Goal: Task Accomplishment & Management: Complete application form

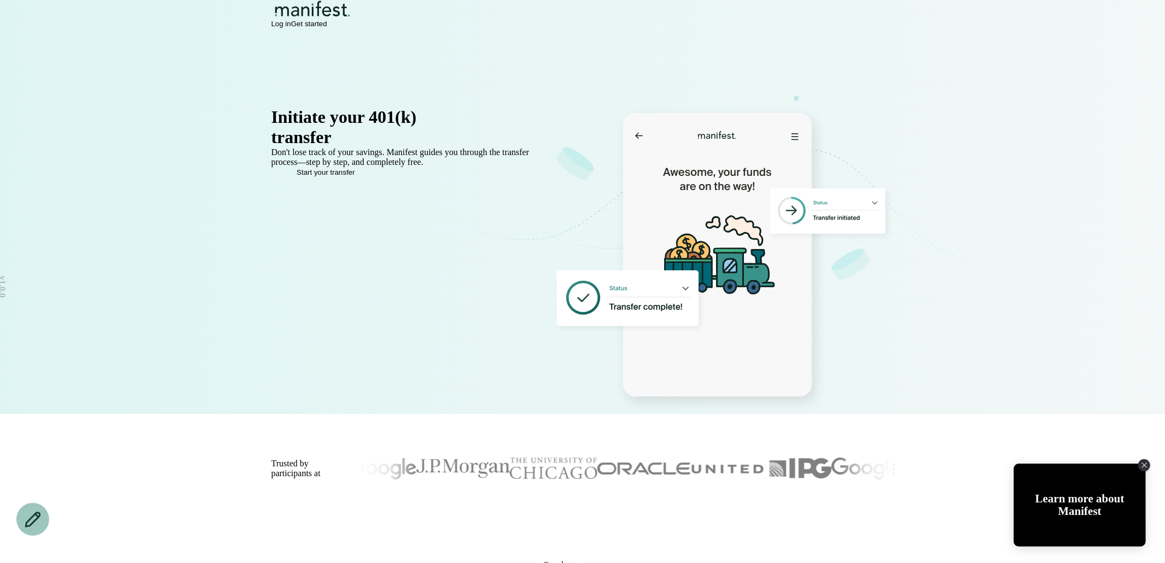
click at [291, 27] on span "Log in" at bounding box center [281, 24] width 20 height 8
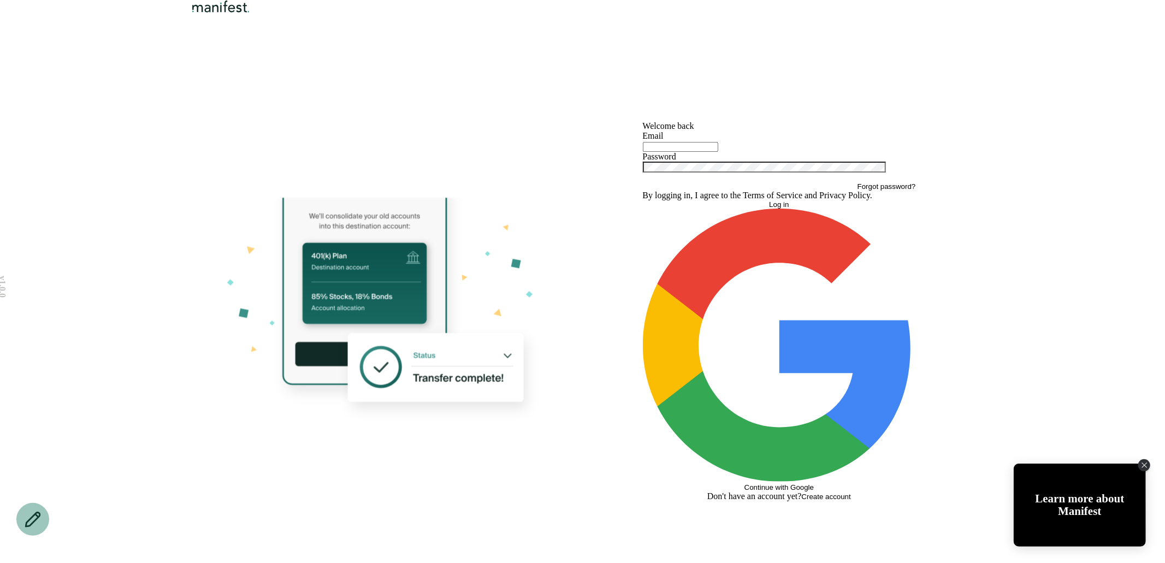
type input "**********"
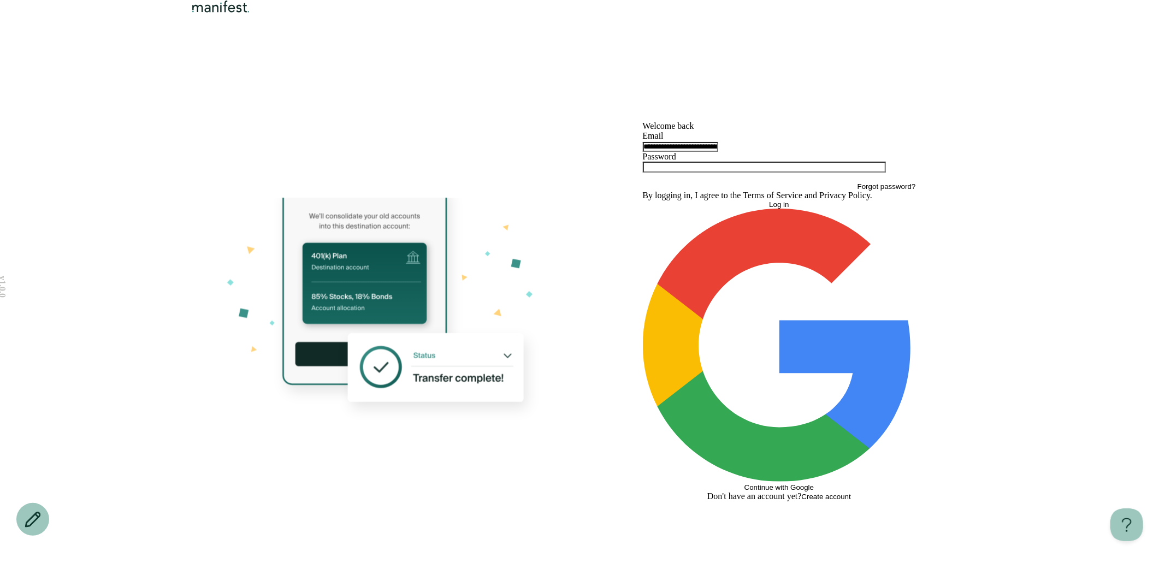
click at [748, 209] on button "Log in" at bounding box center [779, 204] width 273 height 8
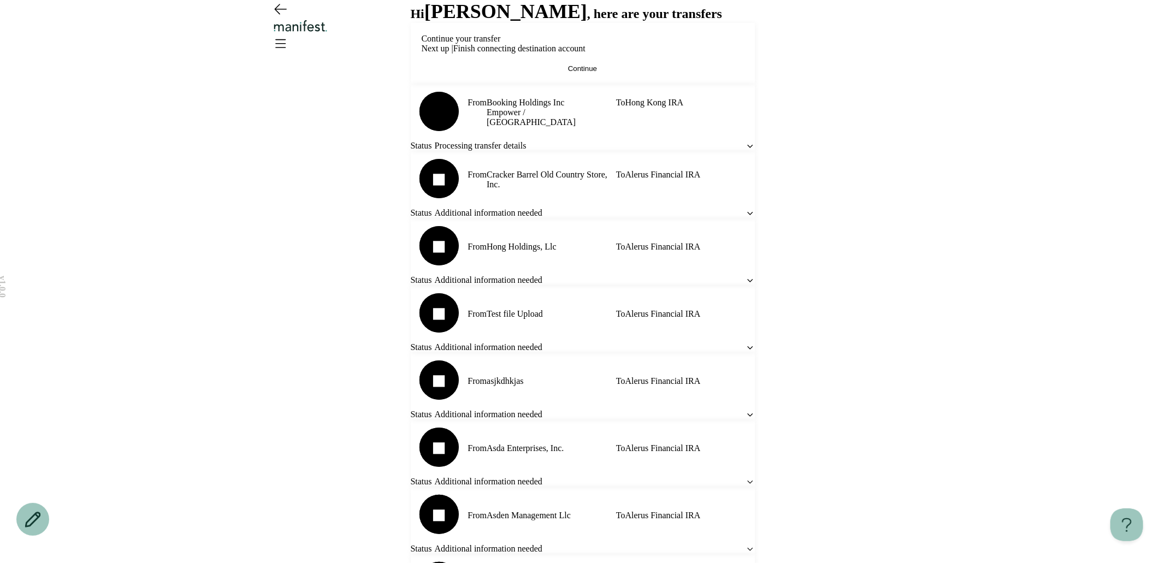
click at [538, 73] on button "Continue" at bounding box center [583, 68] width 322 height 8
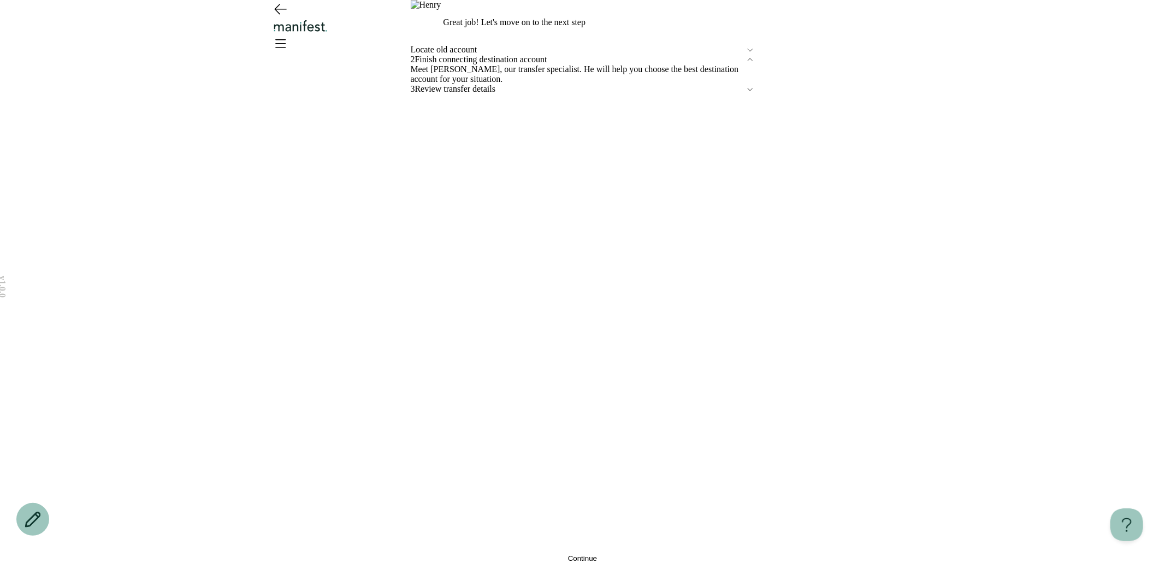
click at [542, 554] on button "Continue" at bounding box center [583, 558] width 344 height 8
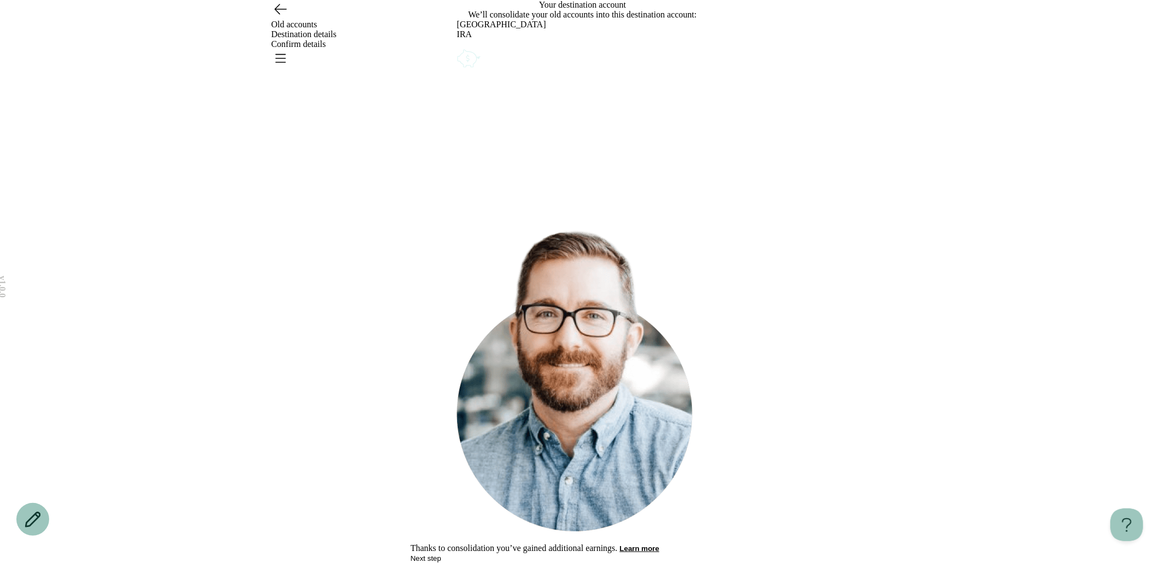
click at [457, 47] on icon "Account options" at bounding box center [457, 47] width 0 height 0
click at [497, 58] on button "Remove" at bounding box center [482, 54] width 27 height 8
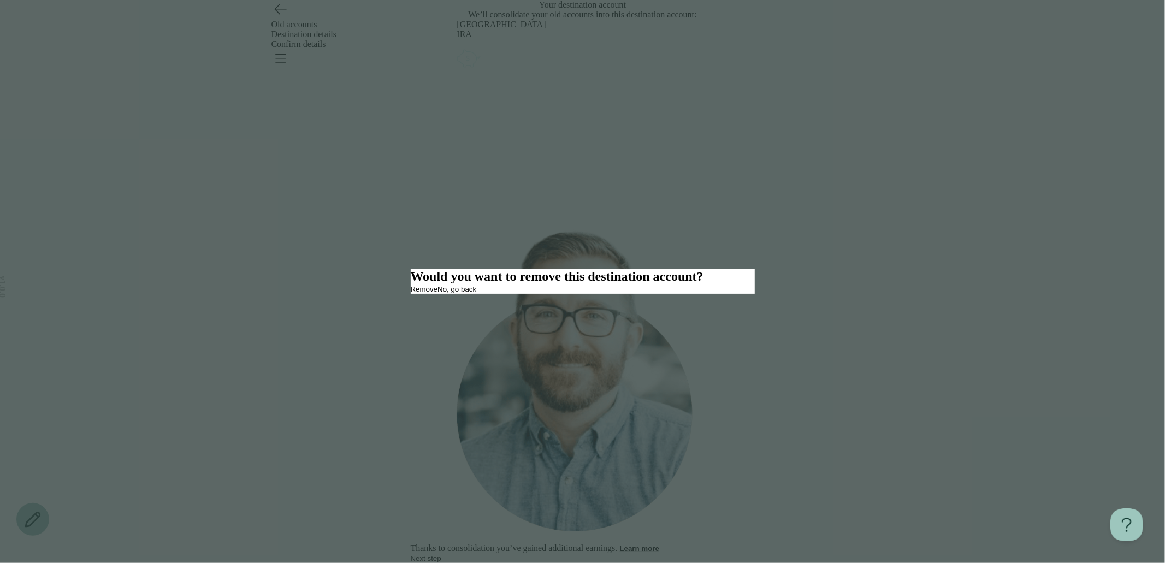
click at [438, 293] on button "Remove" at bounding box center [424, 289] width 27 height 8
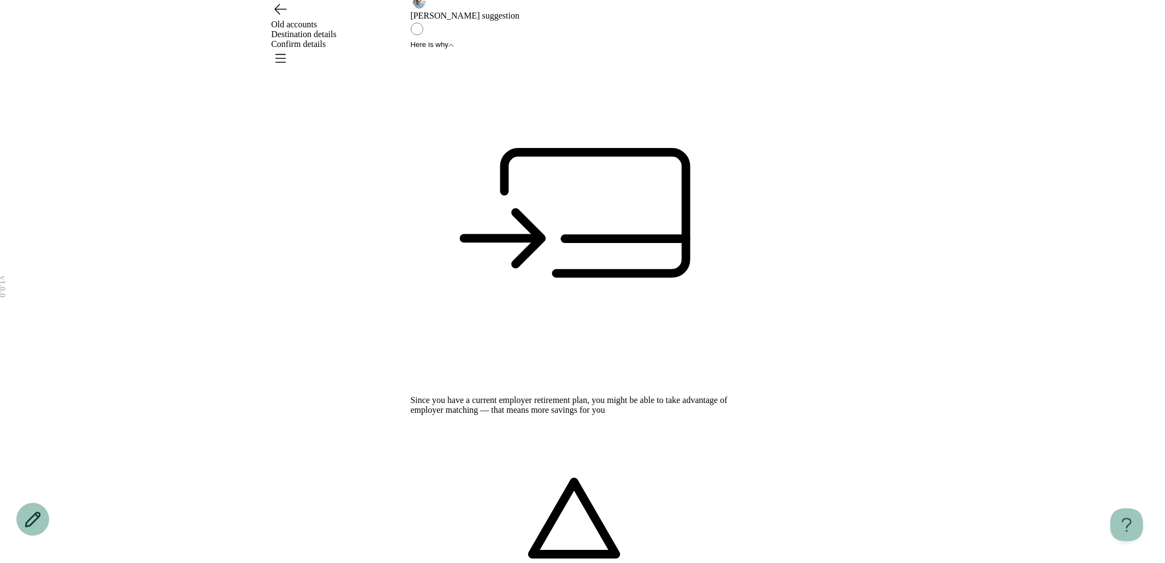
scroll to position [77, 0]
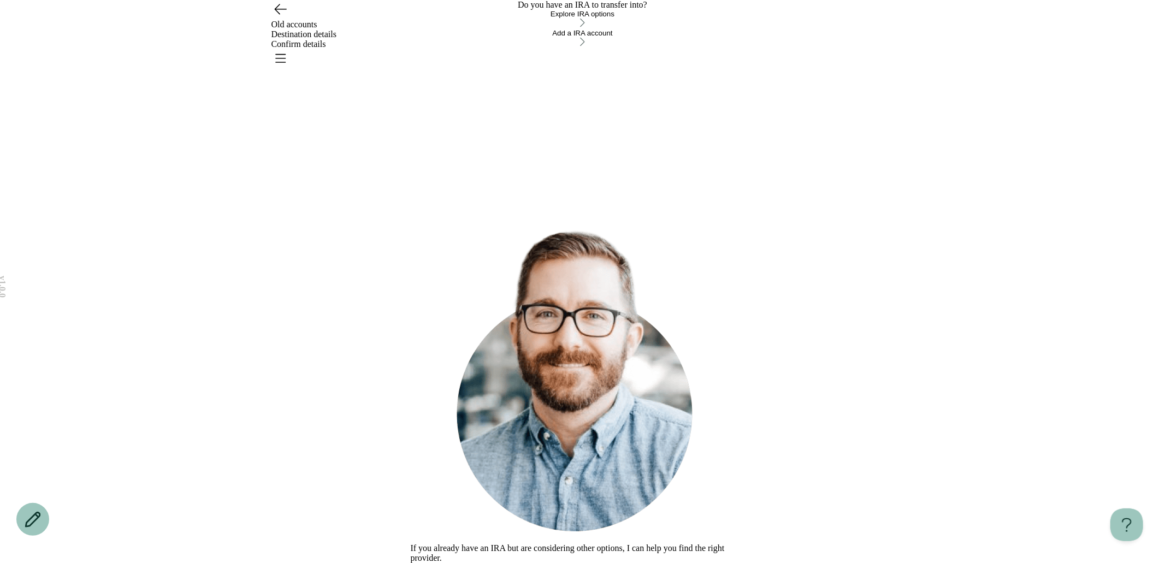
click at [516, 48] on button "Add a IRA account" at bounding box center [583, 38] width 344 height 19
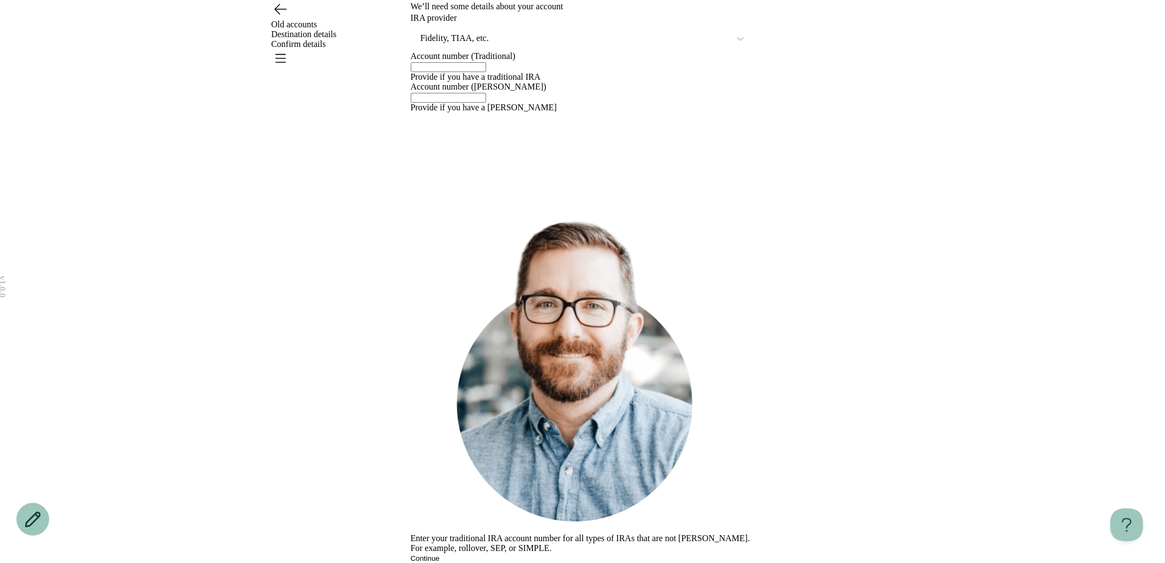
click at [495, 45] on div at bounding box center [575, 39] width 311 height 14
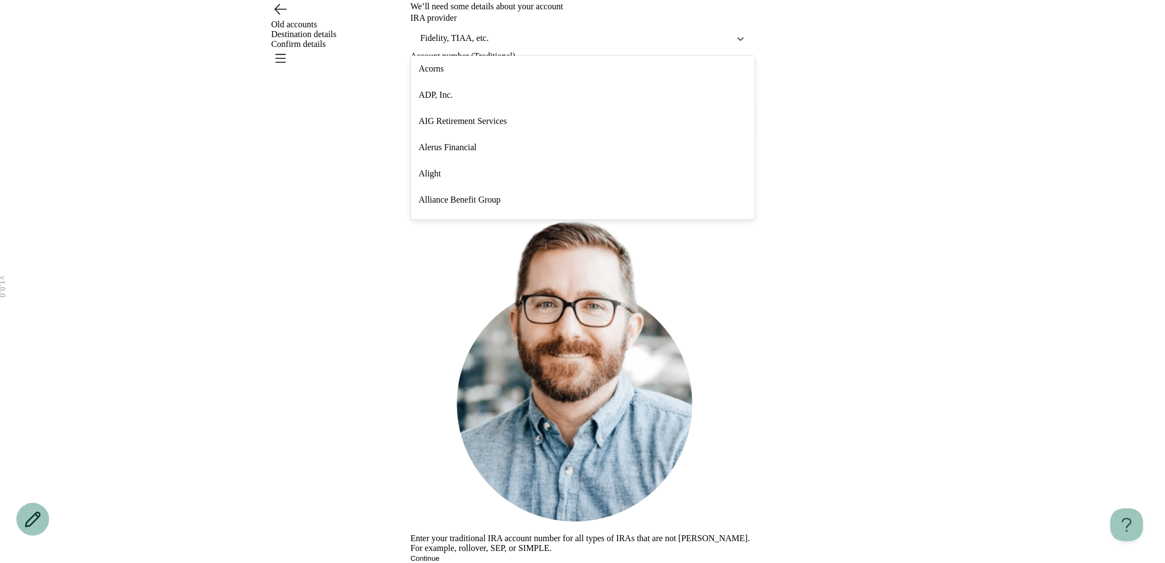
click at [461, 134] on div "AIG Retirement Services" at bounding box center [583, 121] width 344 height 26
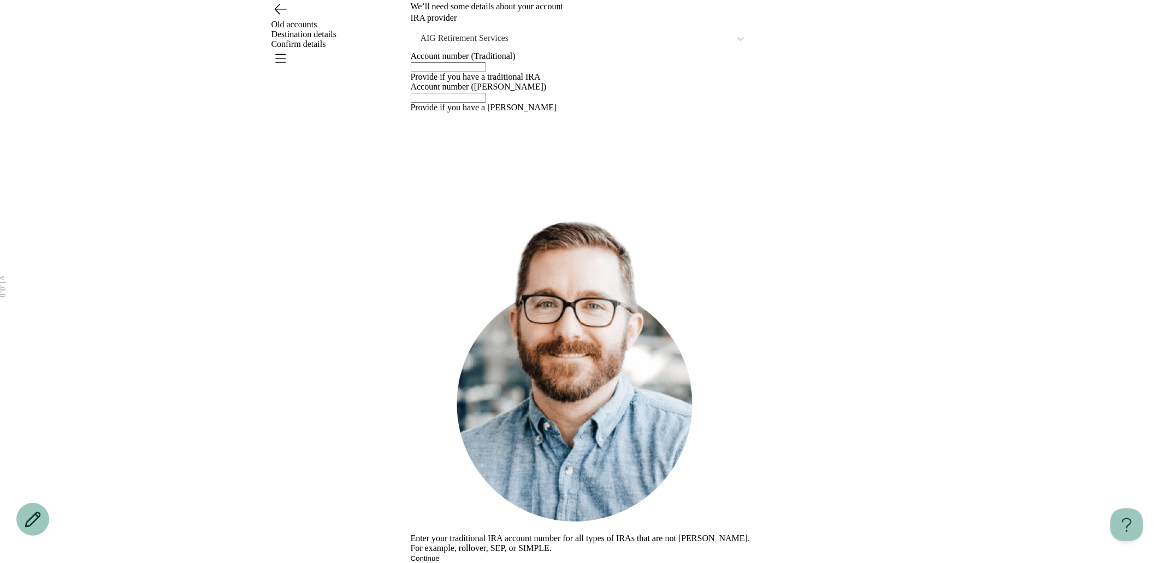
click at [460, 72] on input "text" at bounding box center [448, 67] width 75 height 10
type input "***"
click at [446, 103] on input "text" at bounding box center [448, 98] width 75 height 10
type input "***"
click at [369, 403] on div "v 1.0.0 Old accounts Destination details Confirm details We’ll need some detail…" at bounding box center [582, 281] width 1165 height 563
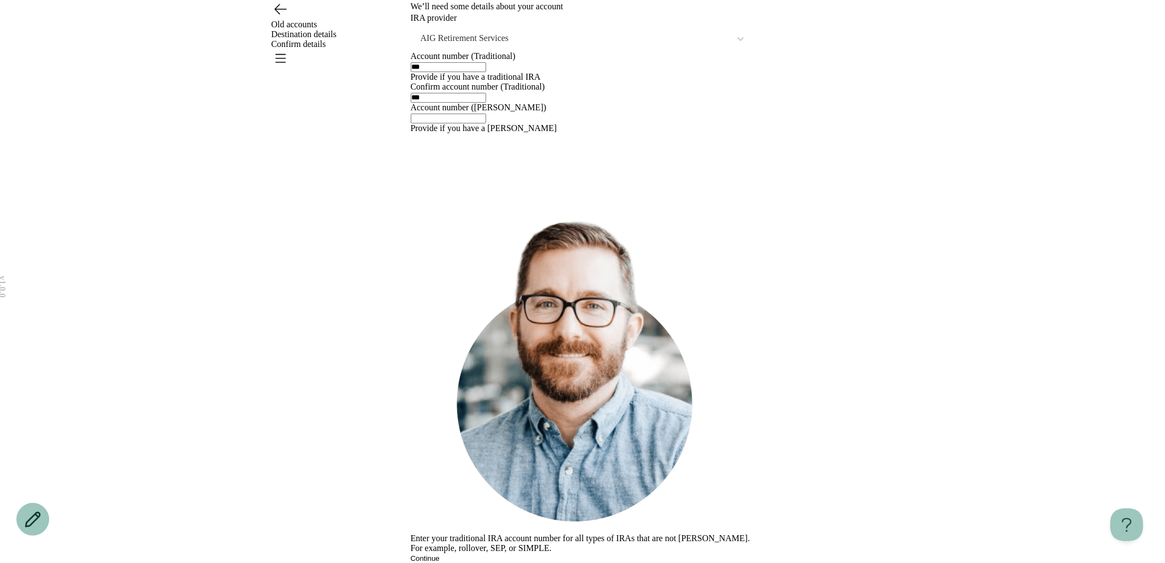
click at [289, 49] on icon "Open menu" at bounding box center [279, 57] width 17 height 17
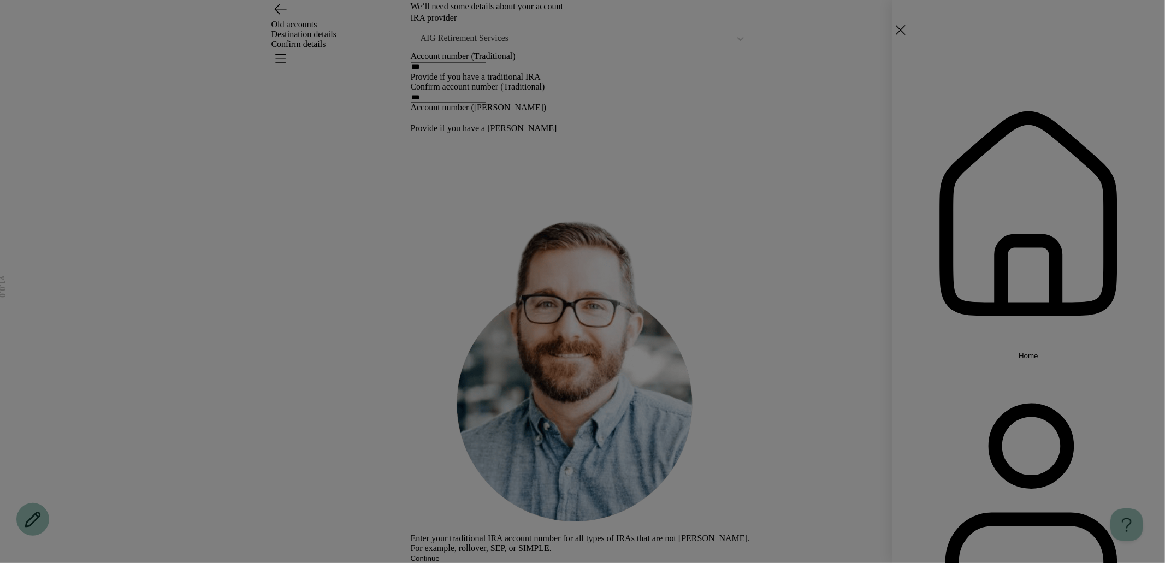
click at [755, 182] on div "Home Settings Sign out" at bounding box center [582, 281] width 1165 height 563
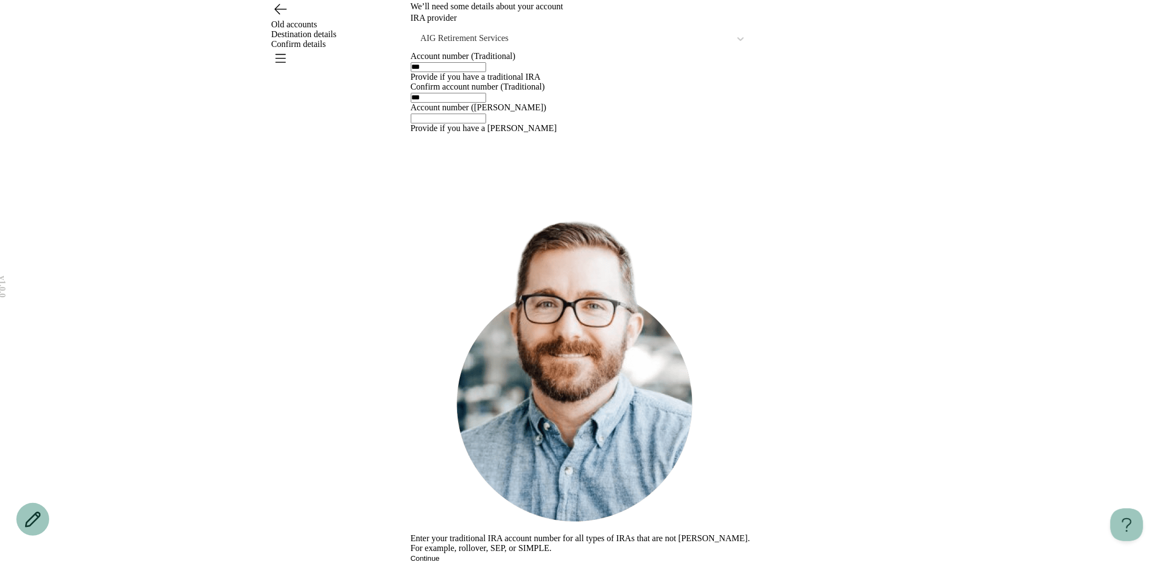
click at [289, 49] on icon "Open menu" at bounding box center [279, 57] width 17 height 17
